Goal: Information Seeking & Learning: Learn about a topic

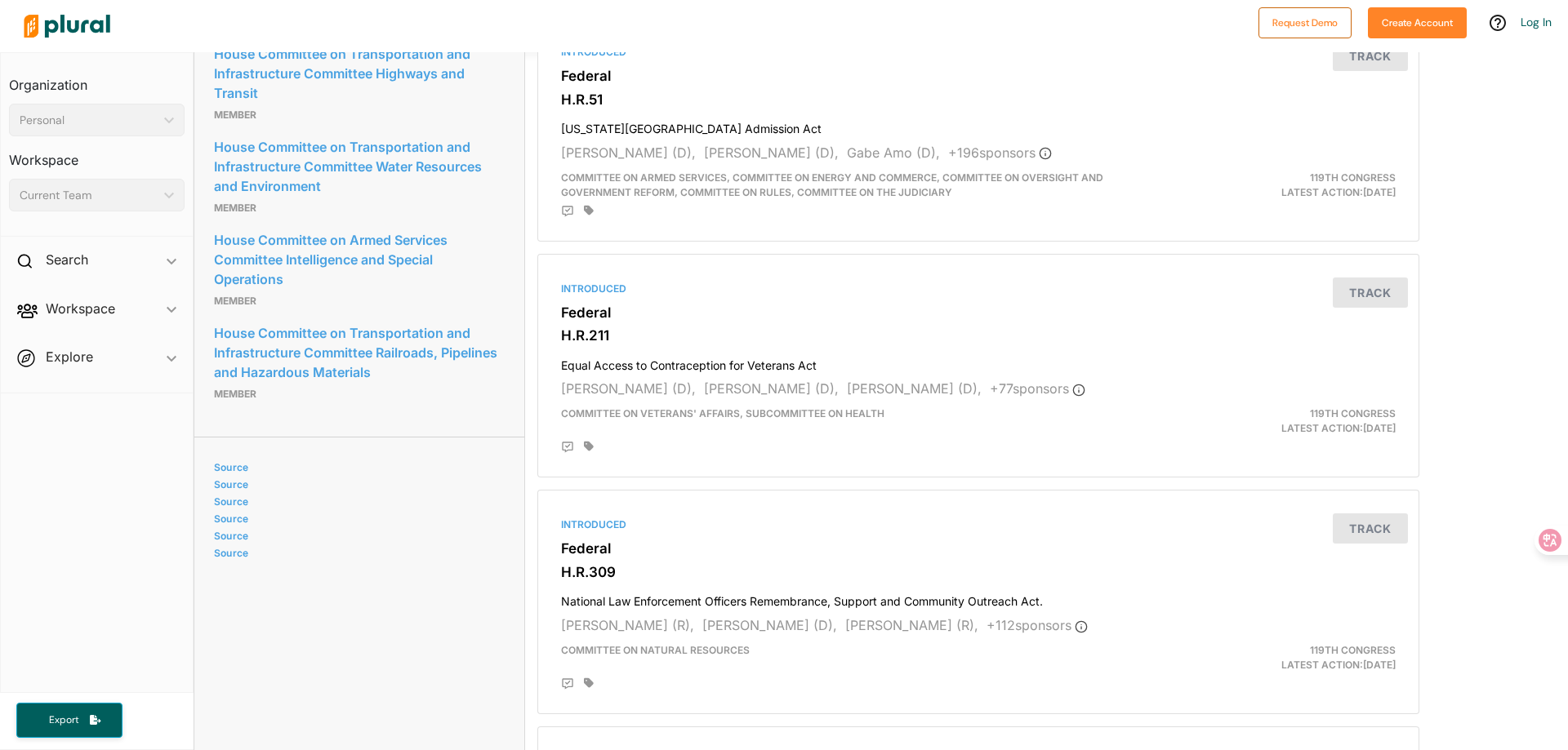
scroll to position [262, 0]
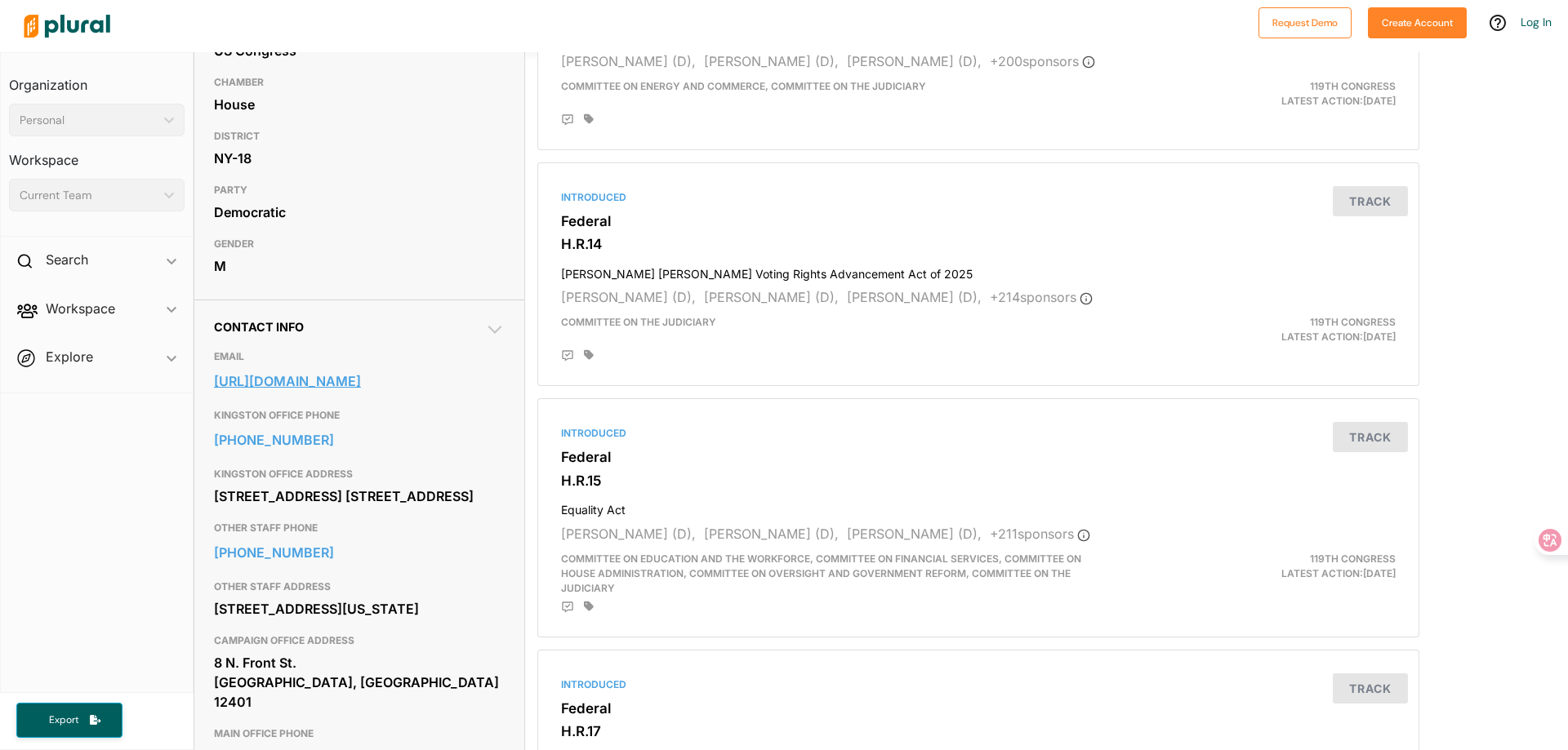
click at [402, 385] on link "[URL][DOMAIN_NAME]" at bounding box center [359, 381] width 291 height 25
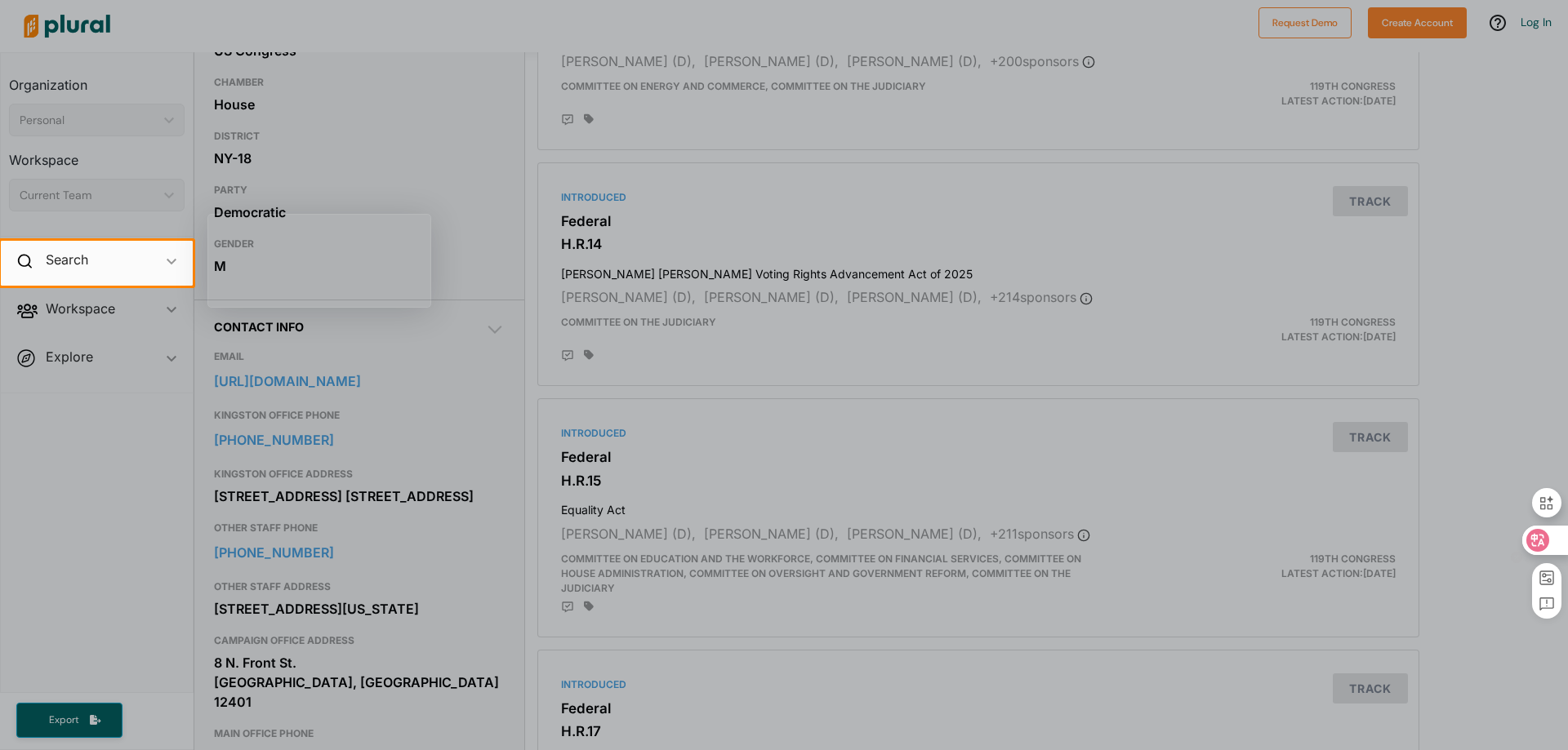
click at [1537, 530] on icon at bounding box center [1538, 540] width 23 height 23
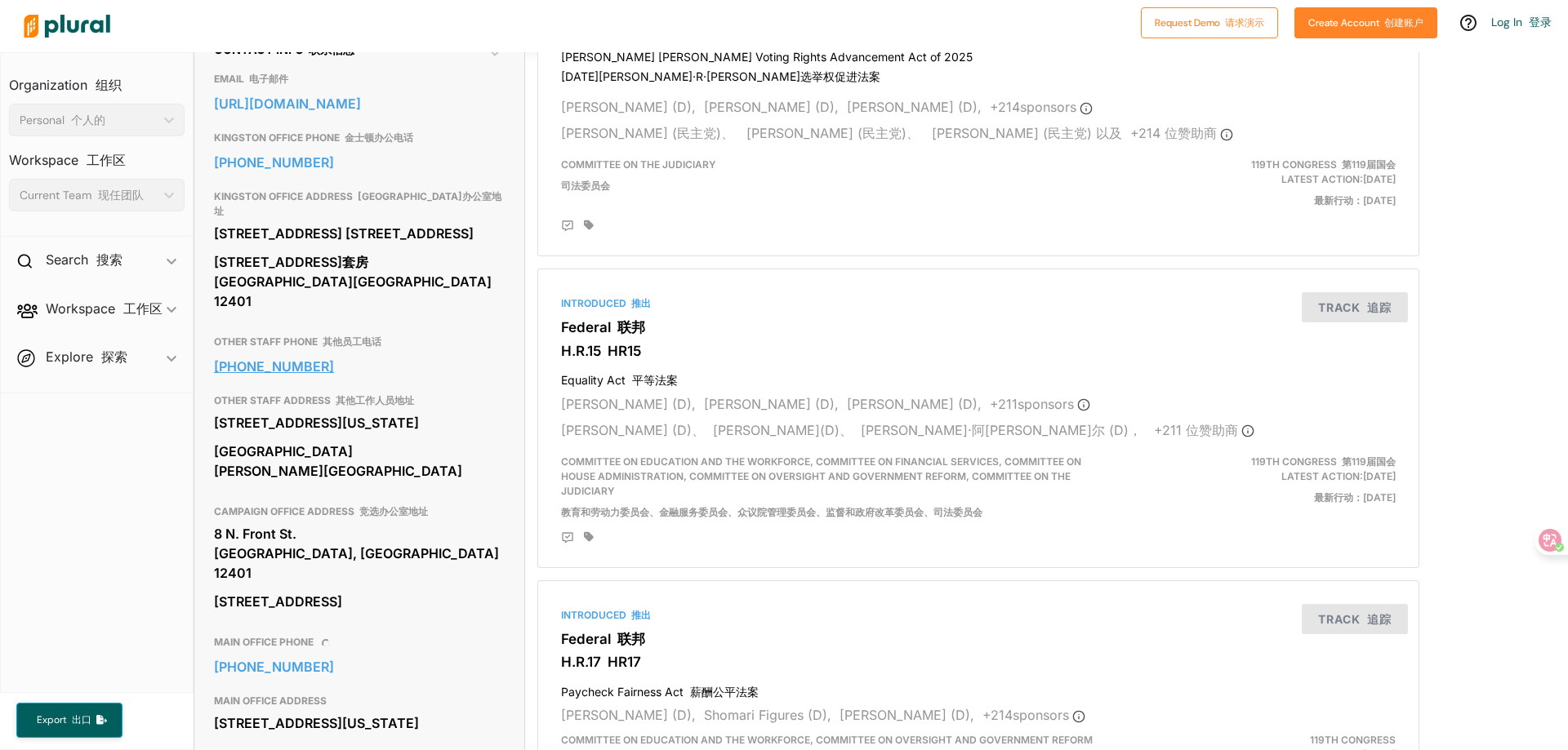
scroll to position [589, 0]
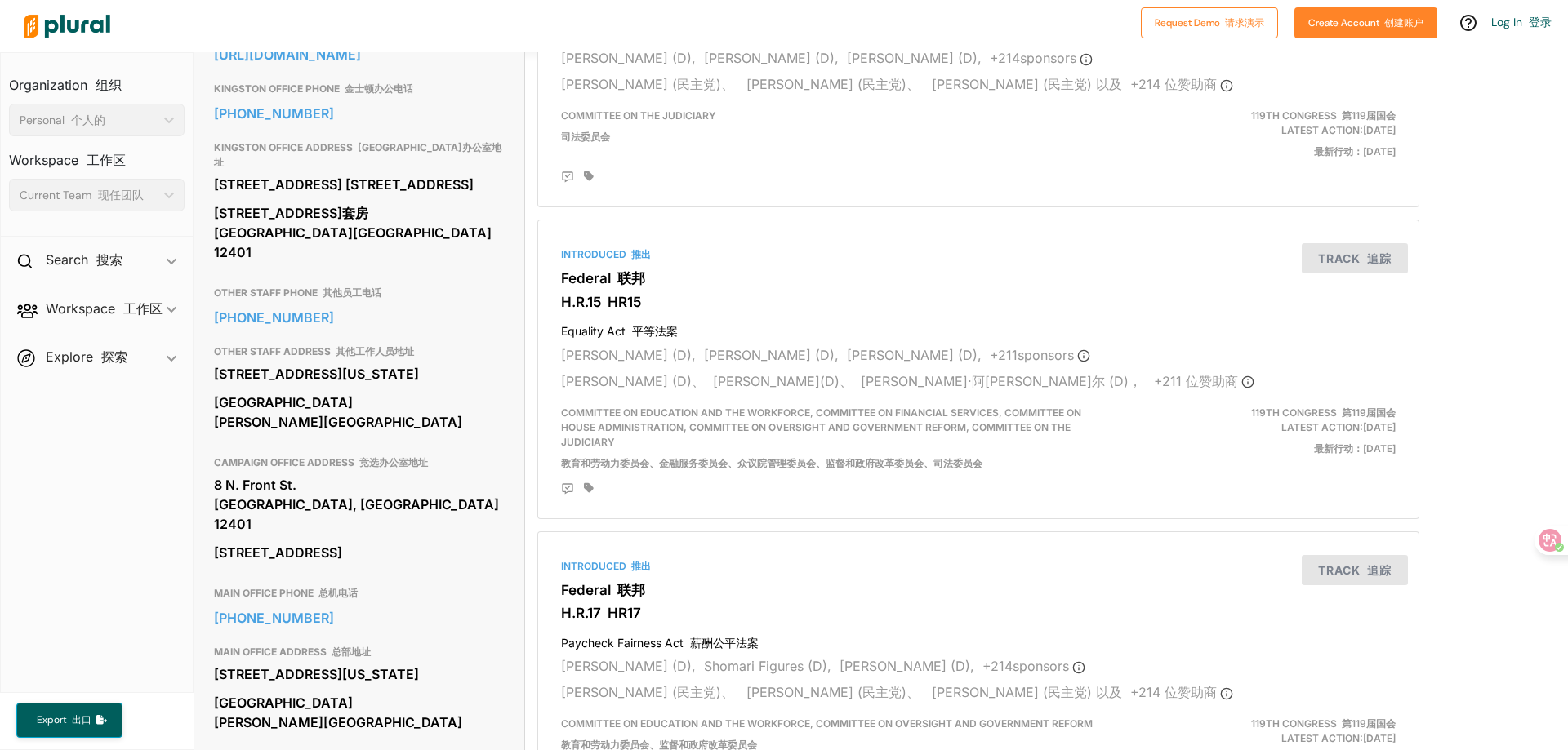
click at [80, 507] on nav "Organization 组织 Personal 个人的 ic_keyboard_arrow_down Personal Workspace 工作区 Curr…" at bounding box center [97, 373] width 193 height 641
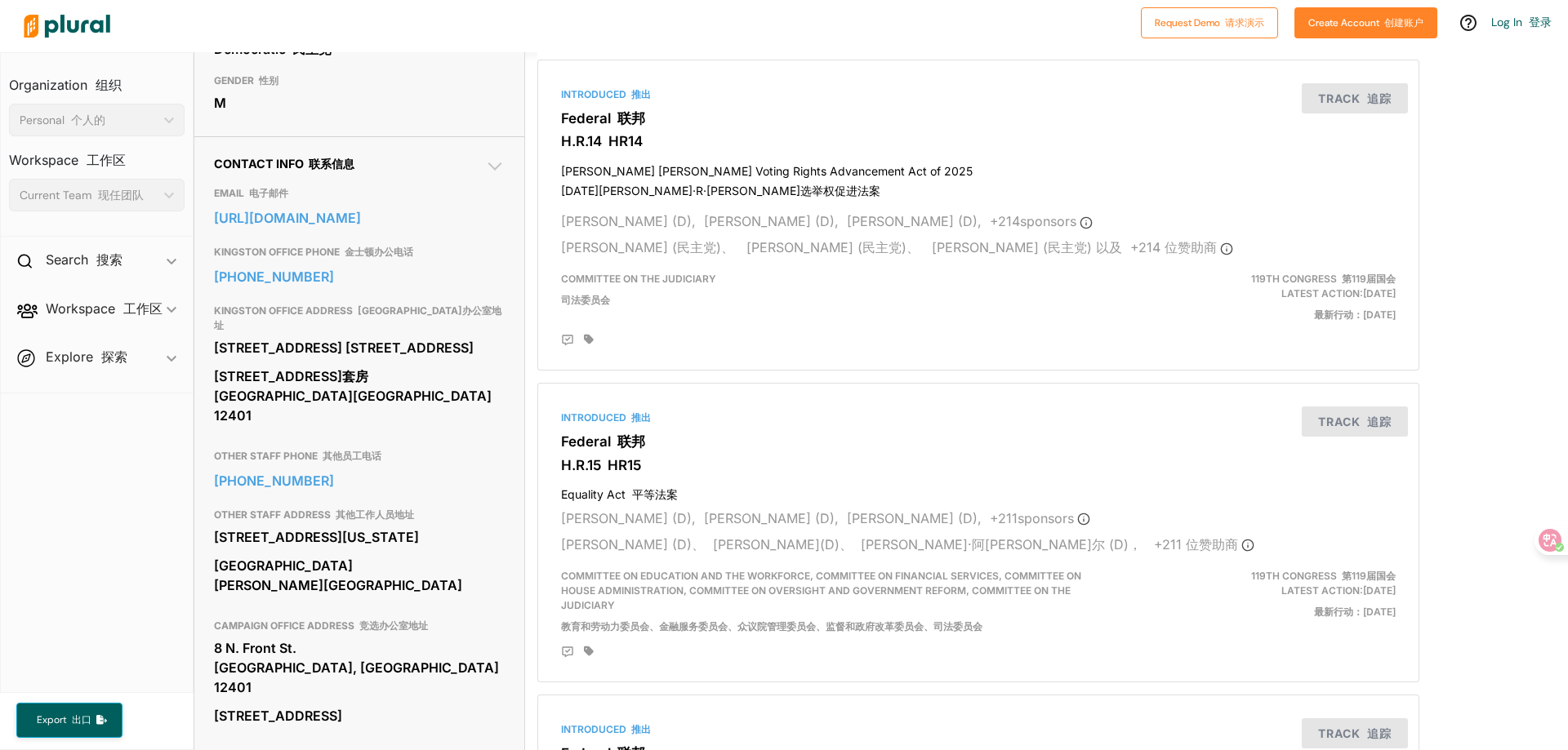
scroll to position [0, 0]
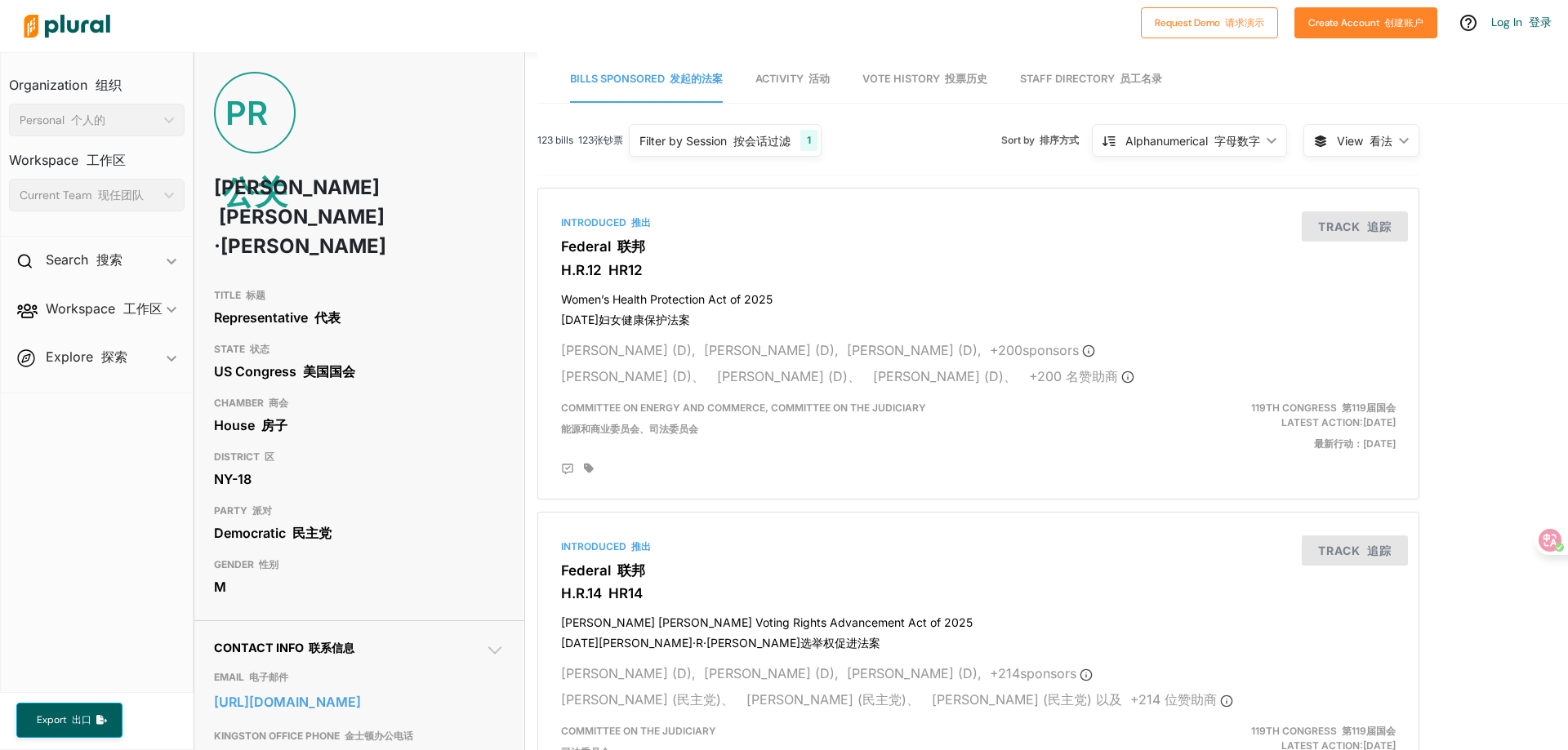
click at [98, 121] on font "个人的" at bounding box center [89, 120] width 34 height 15
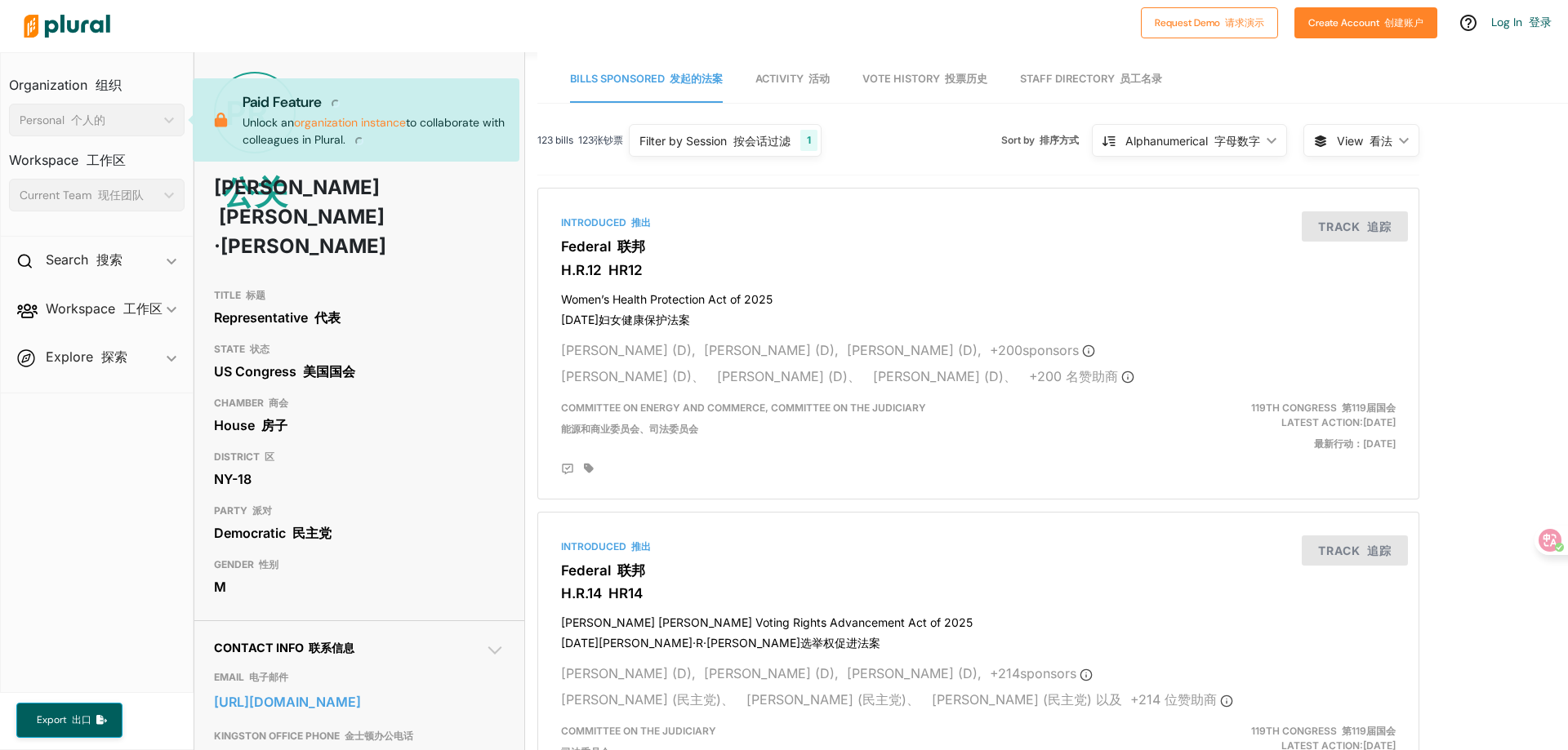
click at [35, 462] on nav "Organization 组织 Personal 个人的 ic_keyboard_arrow_down Personal Paid Feature Unloc…" at bounding box center [97, 373] width 193 height 641
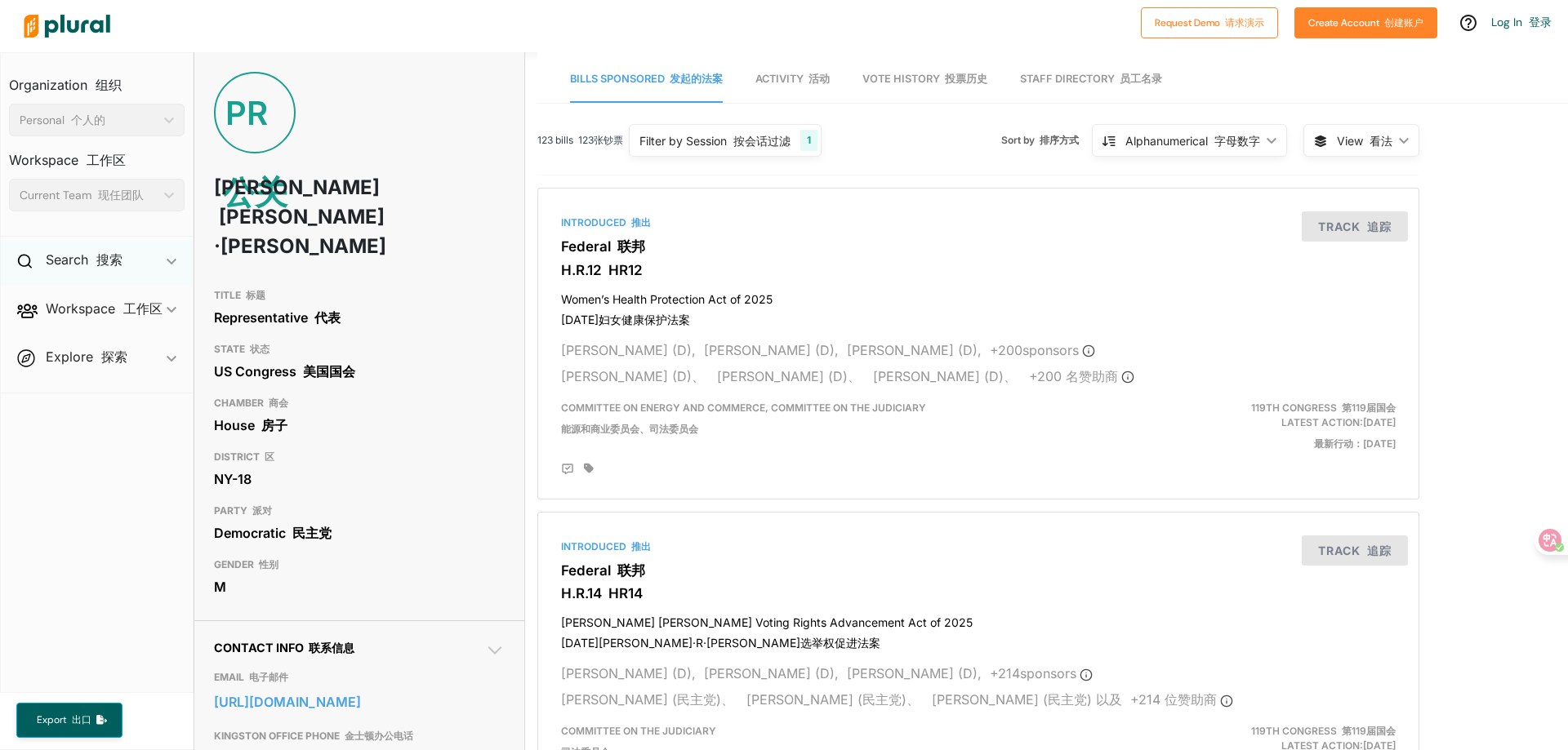
click at [130, 257] on div "Search 搜索 ic_keyboard_arrow_down" at bounding box center [97, 263] width 192 height 44
click at [160, 266] on div "Search 搜索 ic_keyboard_arrow_down" at bounding box center [97, 263] width 192 height 44
click at [80, 37] on img at bounding box center [66, 26] width 114 height 57
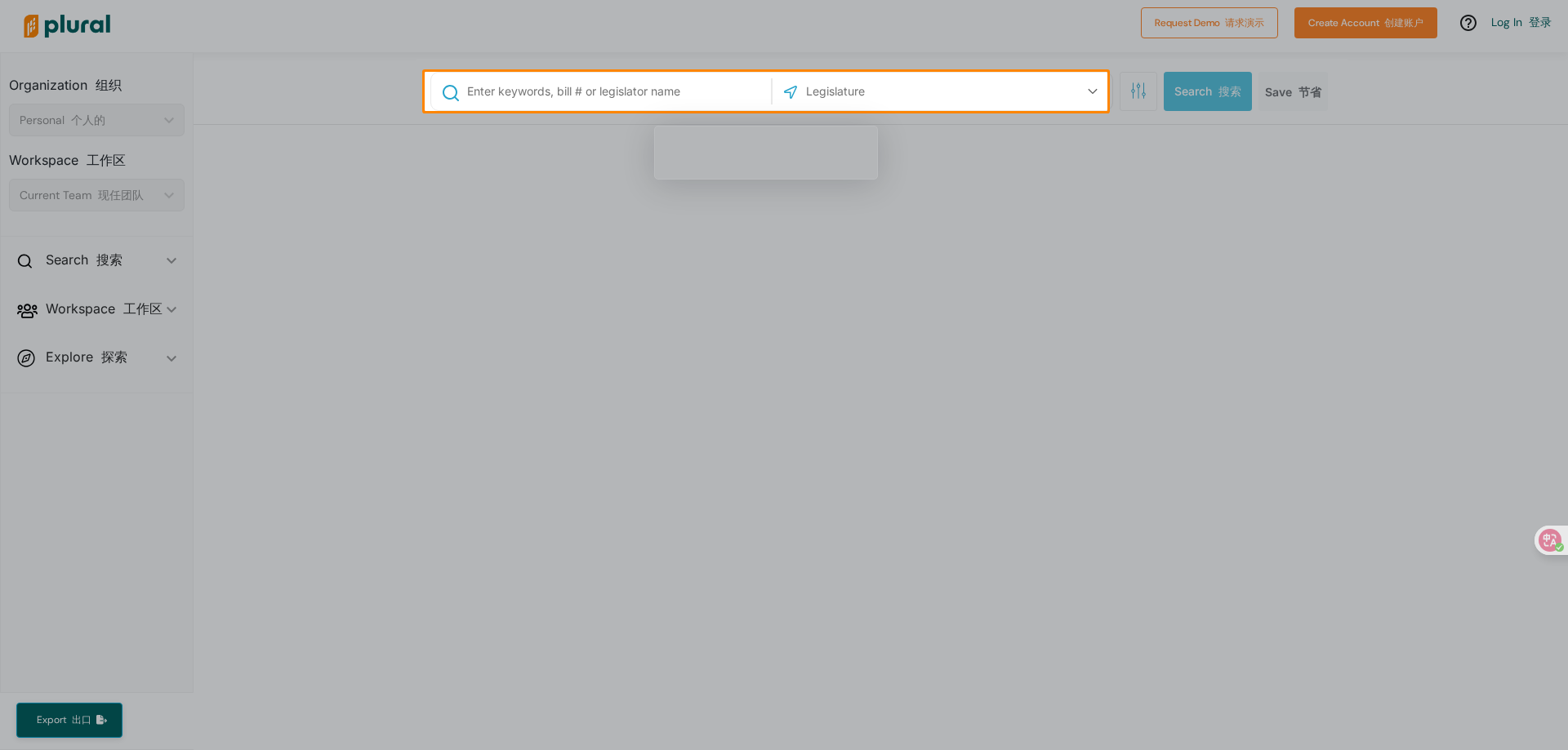
click at [656, 192] on div at bounding box center [784, 430] width 1568 height 639
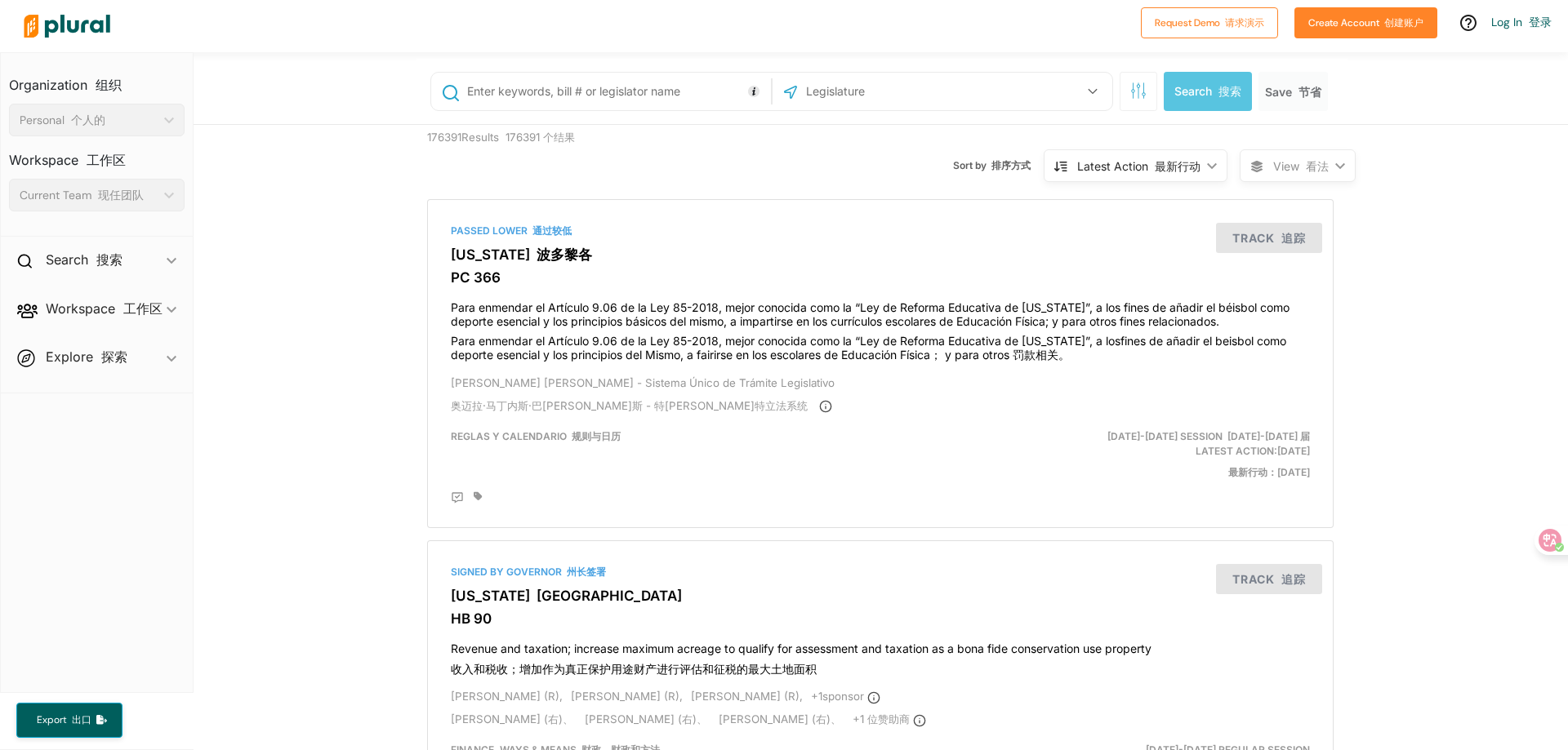
click at [625, 90] on input "text" at bounding box center [616, 92] width 302 height 31
paste input "[PERSON_NAME]"
type input "[PERSON_NAME]"
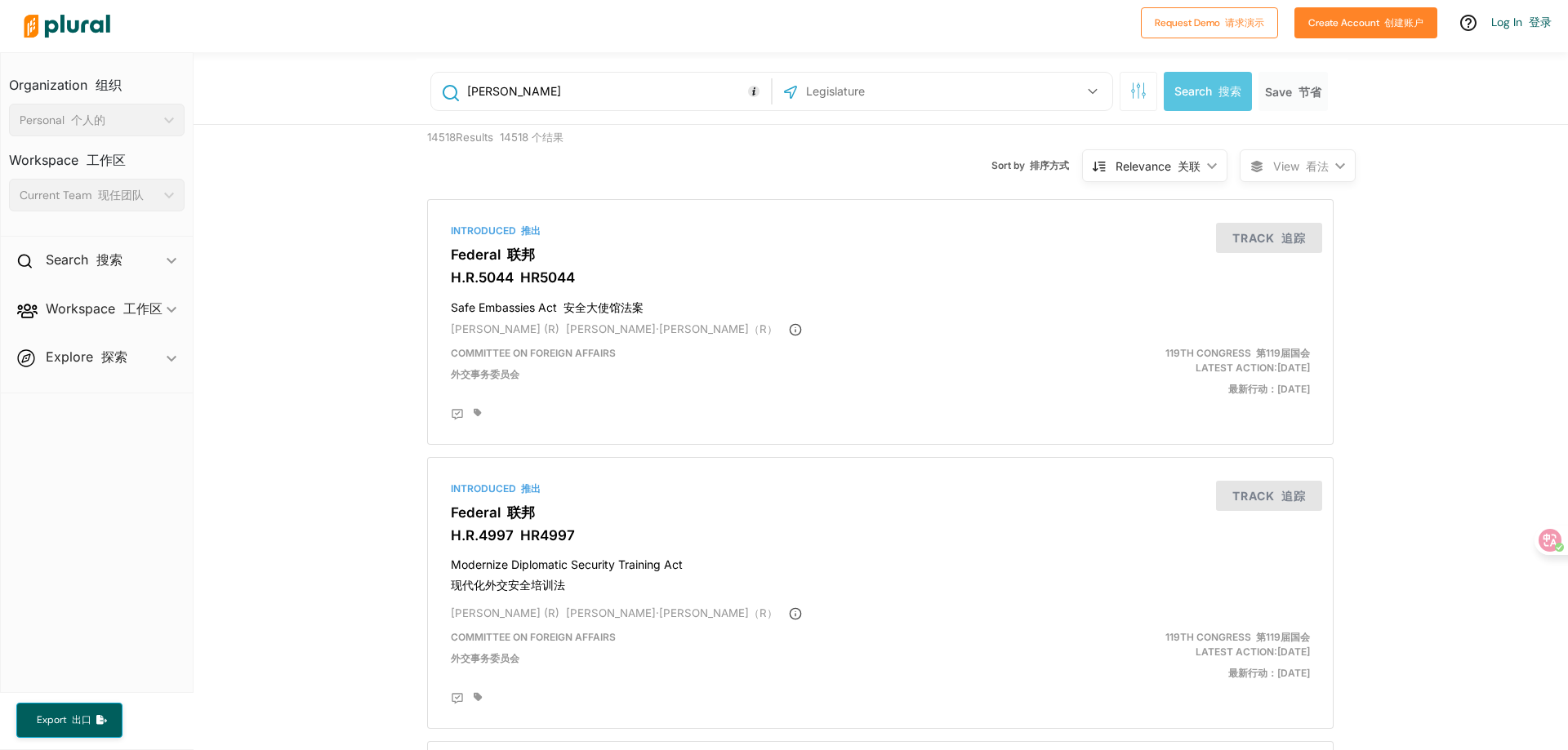
click at [994, 84] on div "US Congress [US_STATE] [US_STATE] [US_STATE] [US_STATE] [US_STATE] [US_STATE] […" at bounding box center [942, 92] width 331 height 31
click at [1088, 89] on icon "button" at bounding box center [1093, 92] width 10 height 7
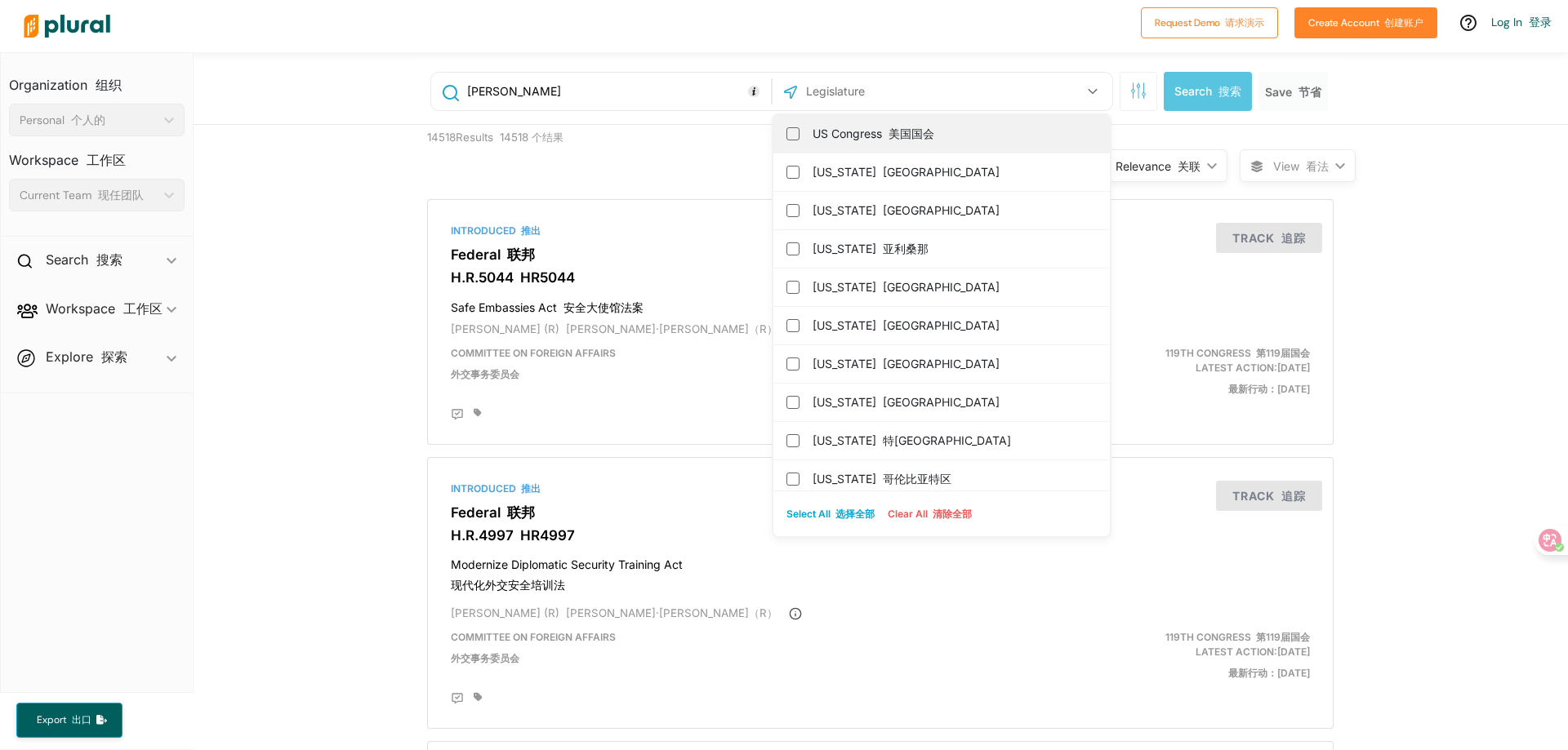
click at [988, 131] on label "US Congress 美国国会" at bounding box center [952, 134] width 281 height 25
click at [799, 131] on input "US Congress 美国国会" at bounding box center [793, 134] width 13 height 13
checkbox input "true"
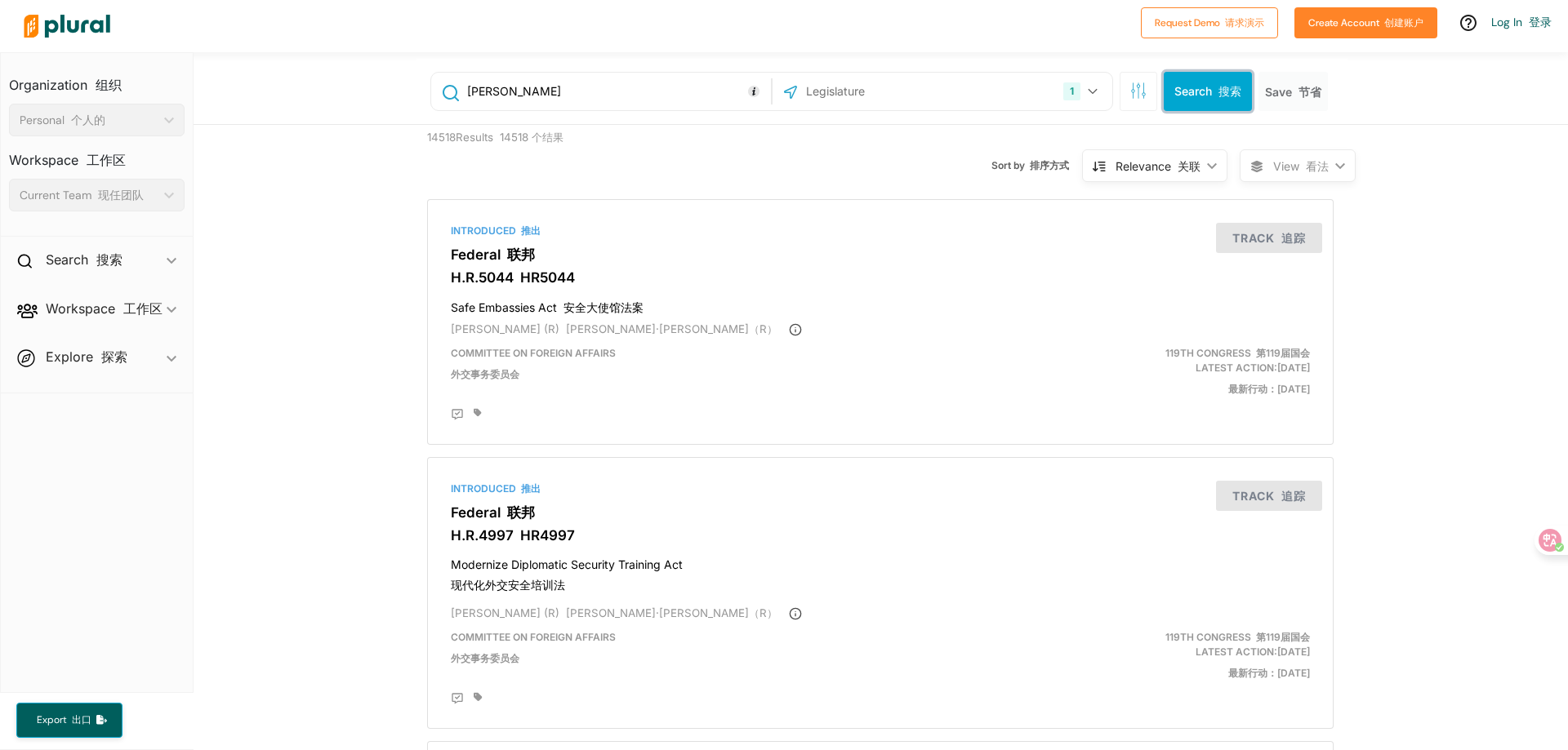
click at [1183, 98] on button "Search 搜索" at bounding box center [1207, 92] width 89 height 39
click at [154, 356] on span "Explore 探索 ic_keyboard_arrow_down Overview" at bounding box center [97, 360] width 192 height 44
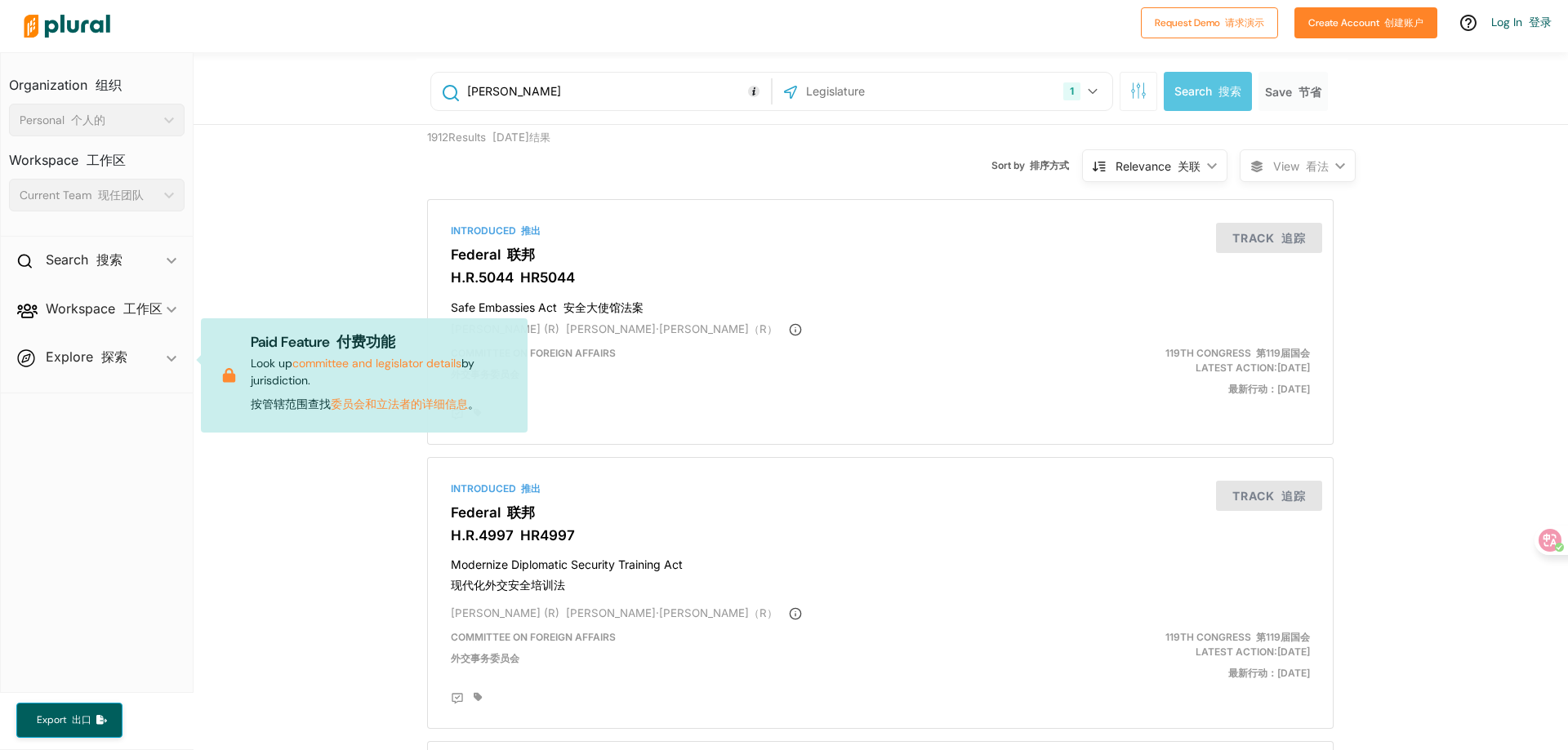
click at [119, 458] on nav "Organization 组织 Personal 个人的 ic_keyboard_arrow_down Personal Workspace 工作区 Curr…" at bounding box center [97, 373] width 193 height 641
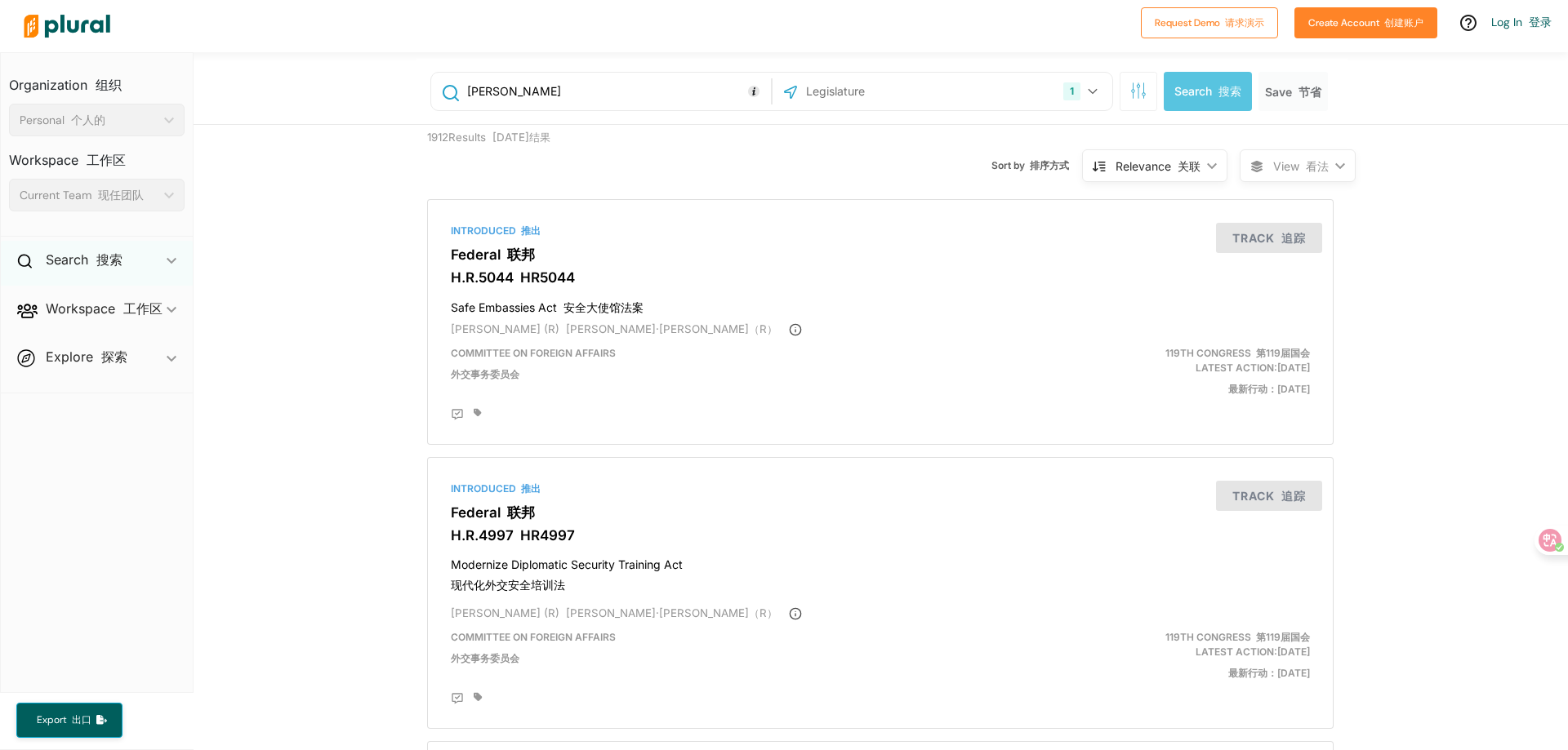
click at [170, 259] on icon "ic_keyboard_arrow_down" at bounding box center [171, 261] width 10 height 7
click at [713, 309] on h4 "Safe Embassies Act 安全大使馆法案" at bounding box center [880, 304] width 859 height 22
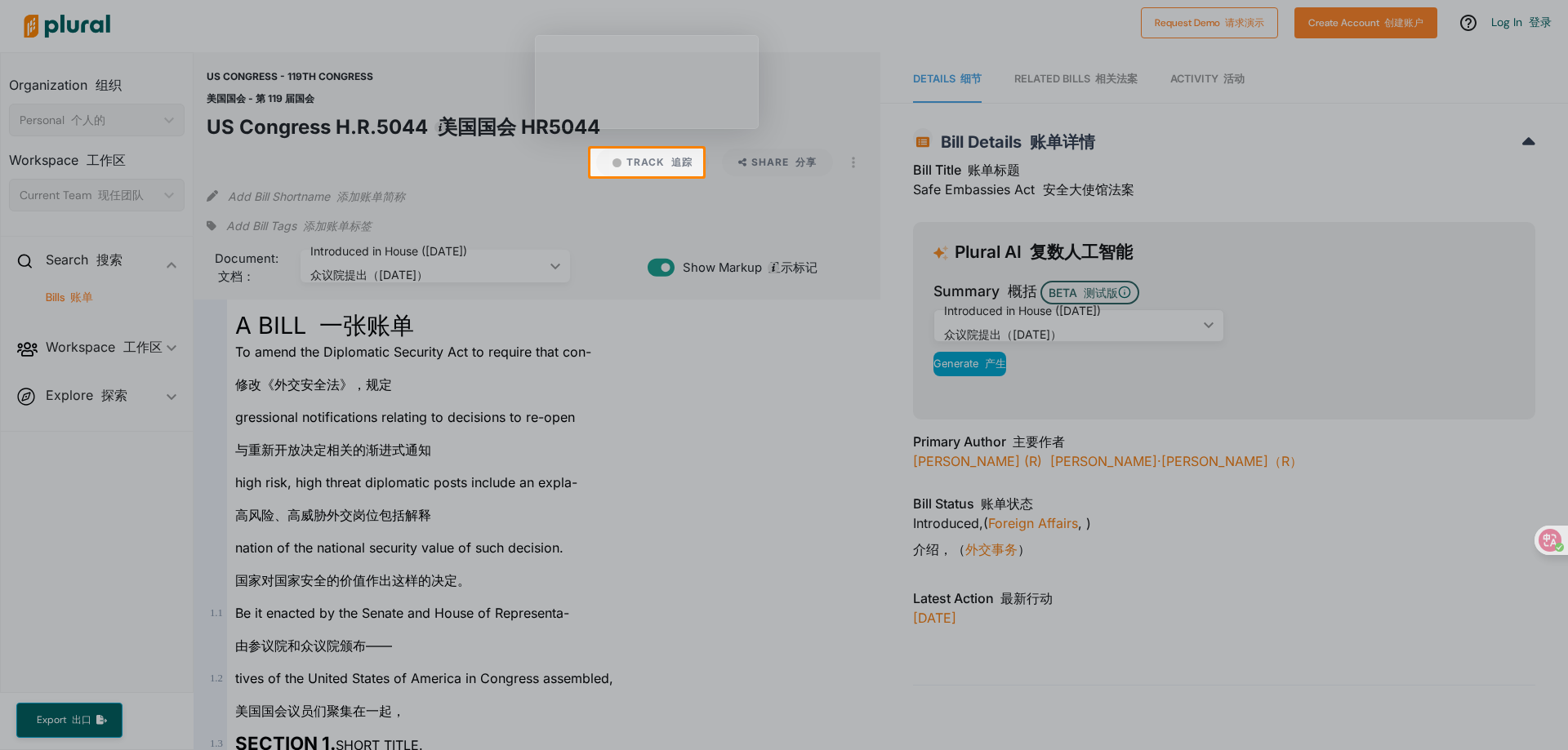
click at [1003, 460] on div at bounding box center [784, 463] width 1568 height 574
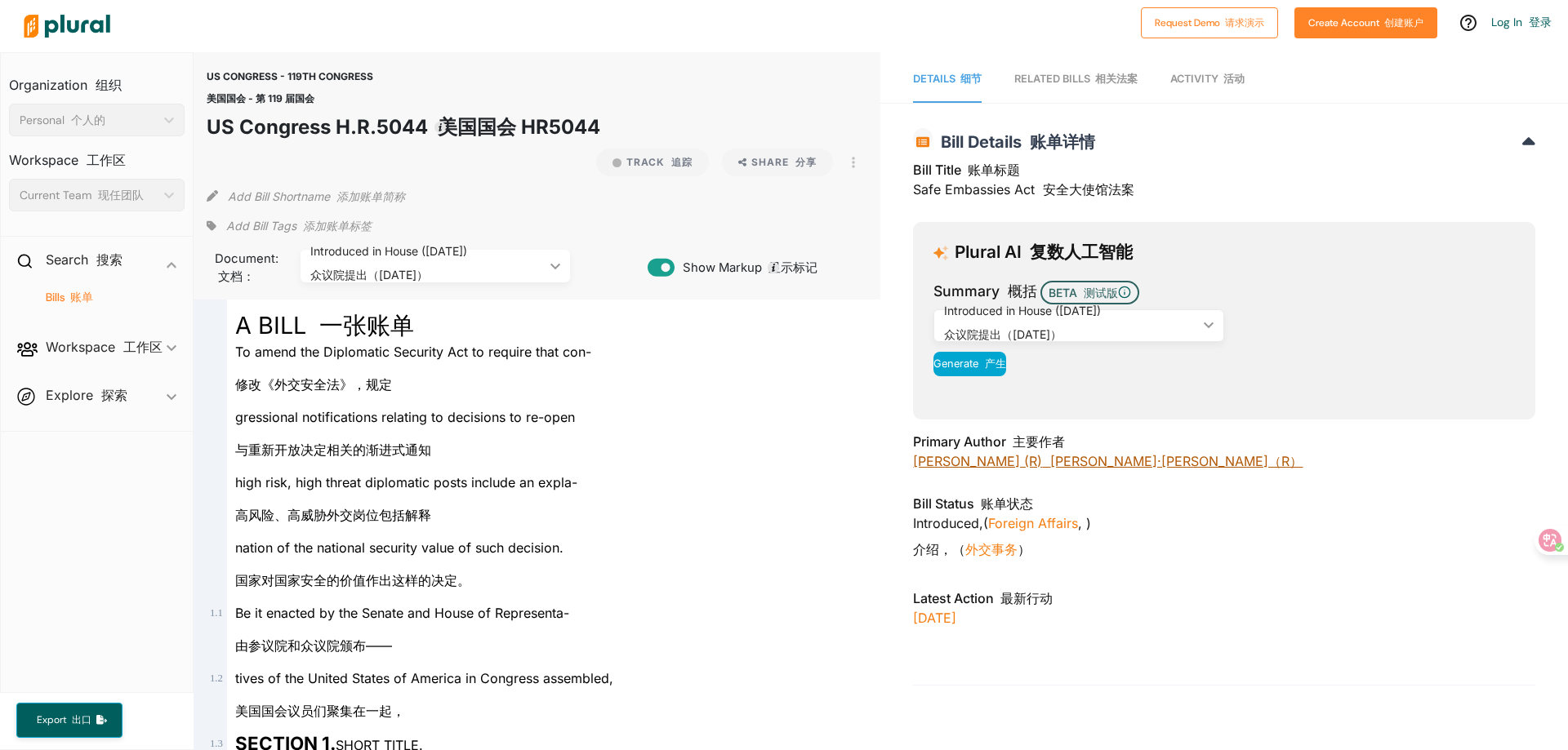
click at [969, 457] on link "[PERSON_NAME] (R) [PERSON_NAME]·[PERSON_NAME]（R）" at bounding box center [1107, 461] width 389 height 16
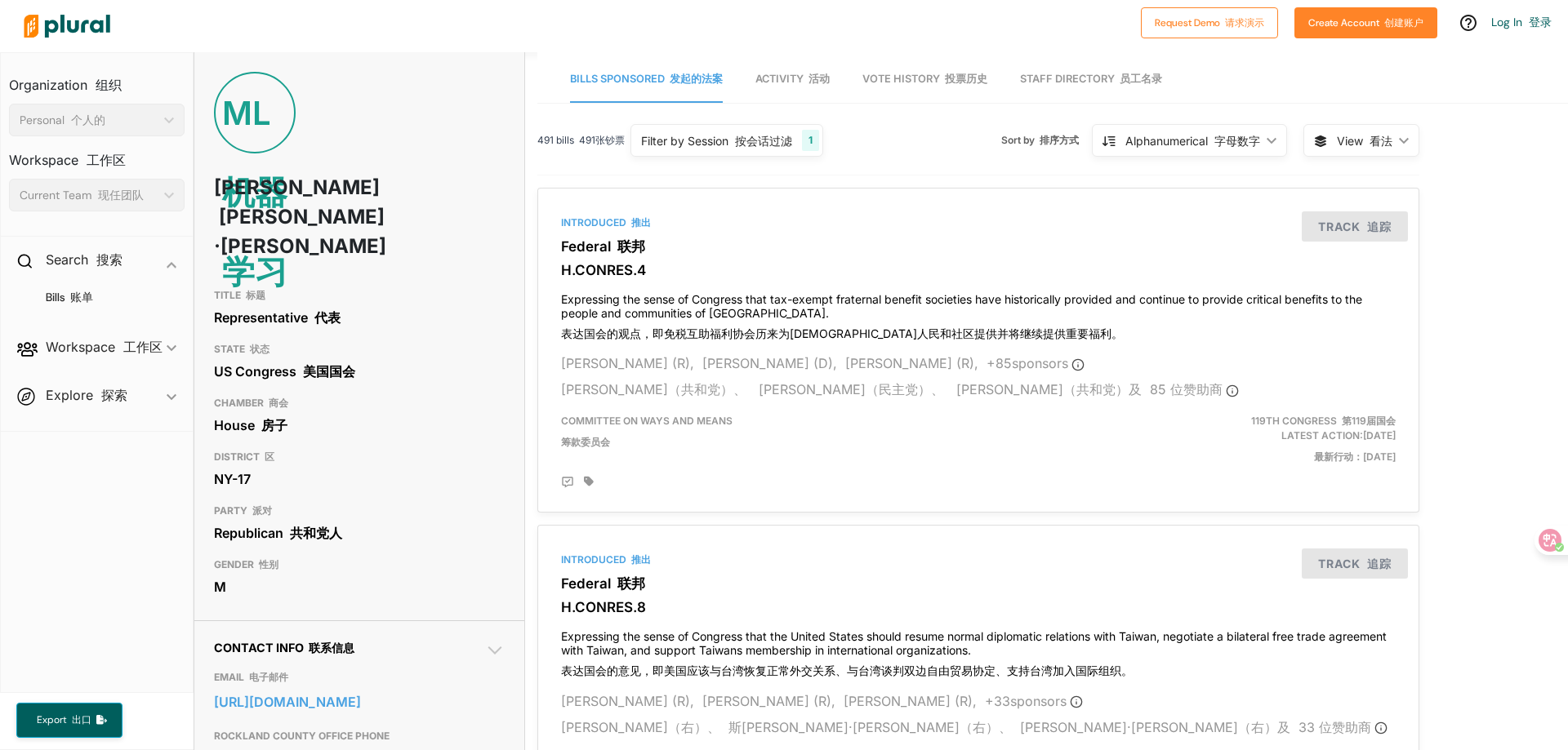
click at [70, 15] on img at bounding box center [66, 26] width 114 height 57
